Goal: Navigation & Orientation: Understand site structure

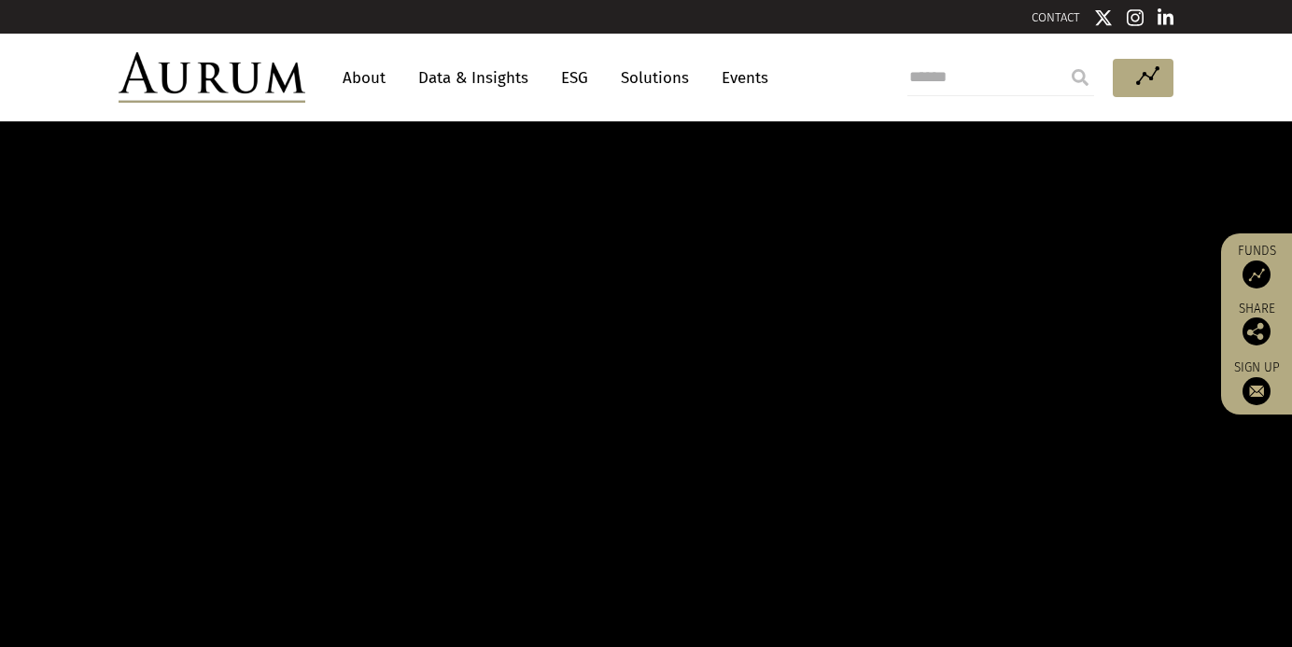
click at [503, 88] on link "Data & Insights" at bounding box center [473, 78] width 129 height 35
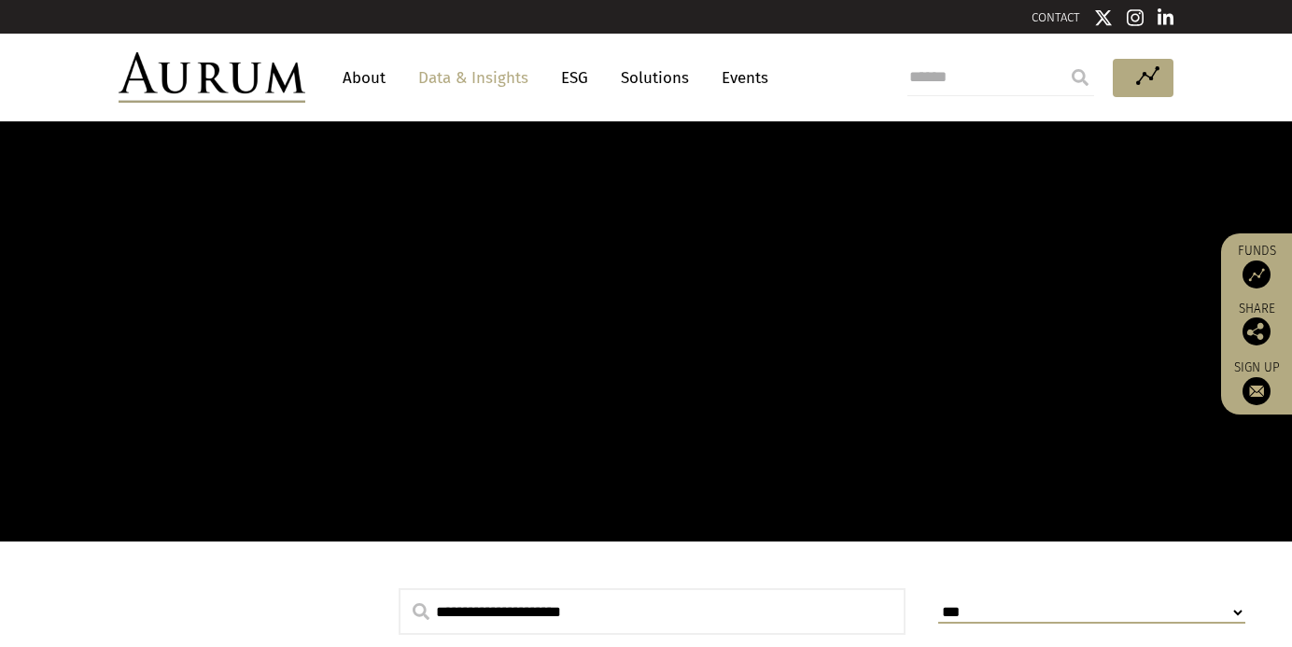
click at [682, 78] on link "Solutions" at bounding box center [654, 78] width 87 height 35
